Goal: Task Accomplishment & Management: Manage account settings

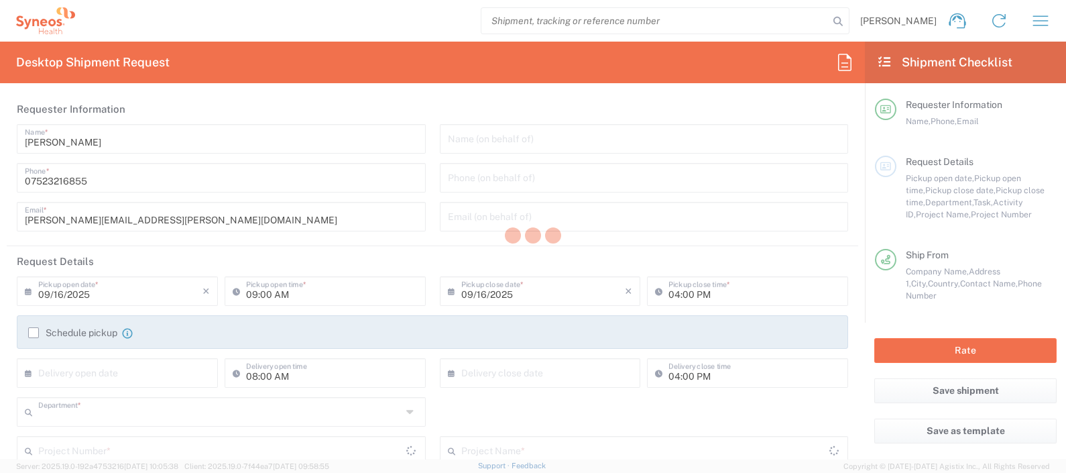
type input "8350"
type input "England"
type input "United Kingdom"
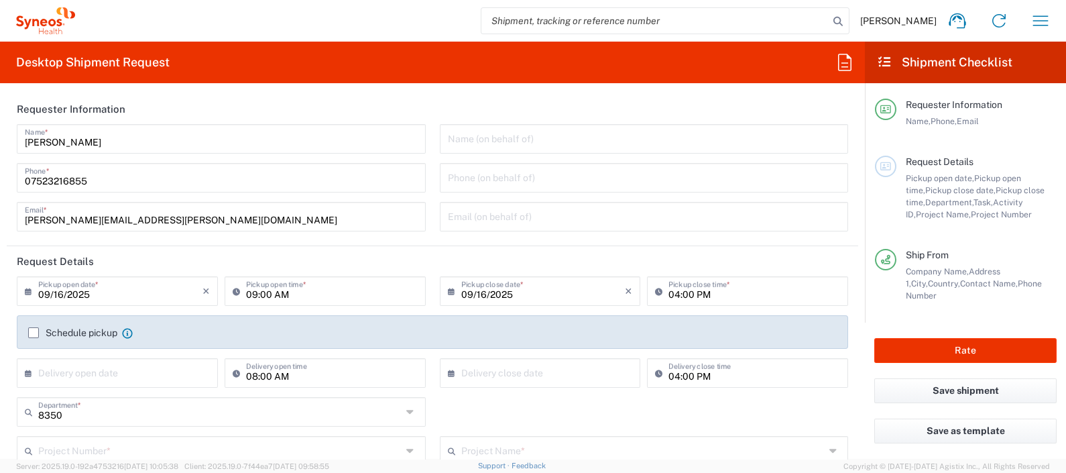
type input "Syneos Health UK Limited"
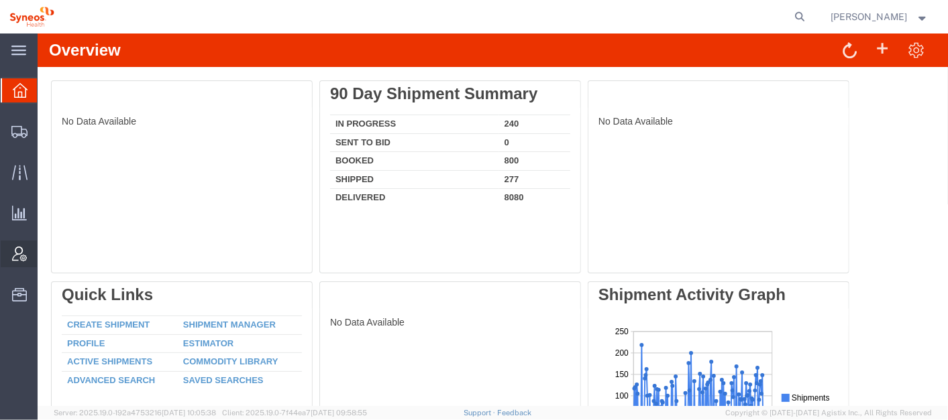
click at [46, 251] on span "Account Admin" at bounding box center [41, 254] width 9 height 27
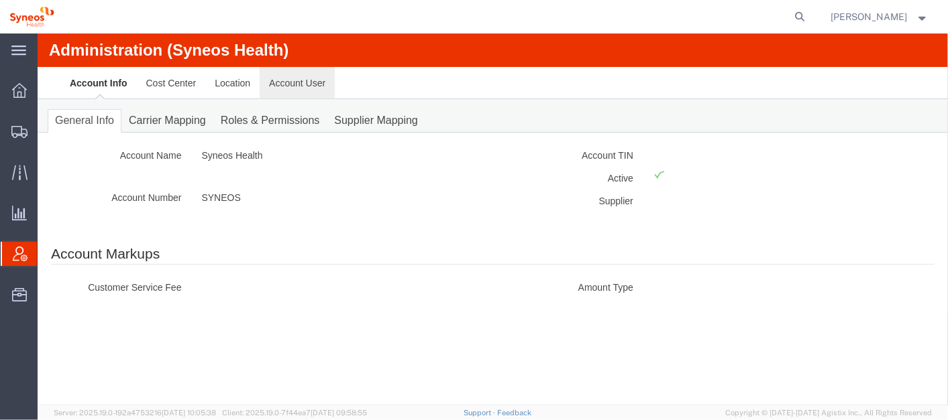
click at [282, 78] on link "Account User" at bounding box center [296, 82] width 75 height 32
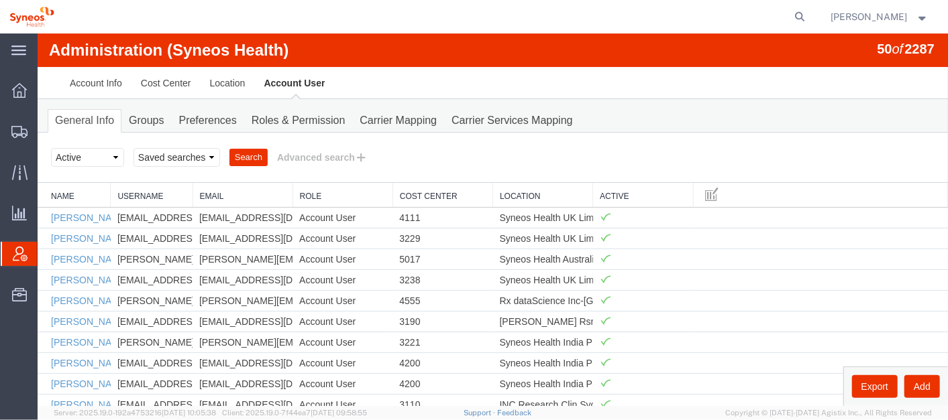
click at [520, 191] on link "Location" at bounding box center [542, 195] width 86 height 11
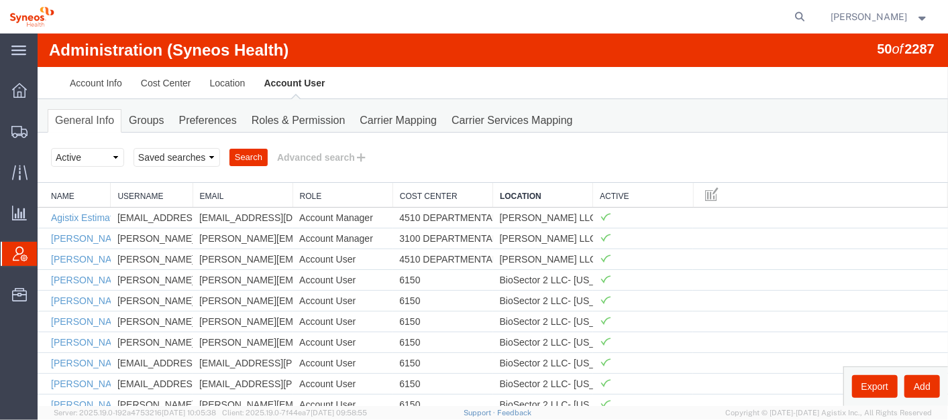
click at [520, 191] on link "Location" at bounding box center [542, 195] width 86 height 11
